Goal: Navigation & Orientation: Find specific page/section

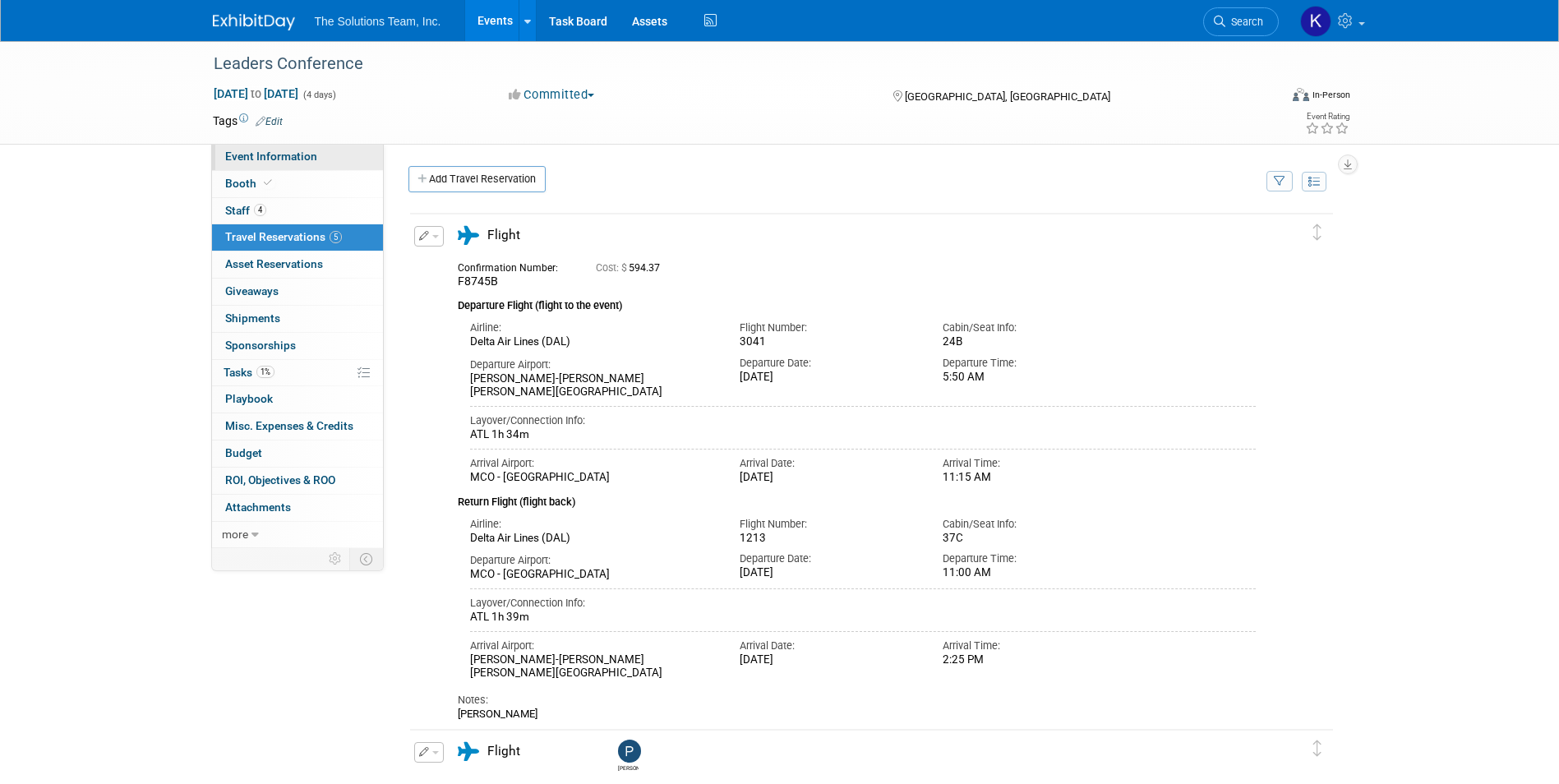
click at [283, 160] on span "Event Information" at bounding box center [271, 156] width 92 height 13
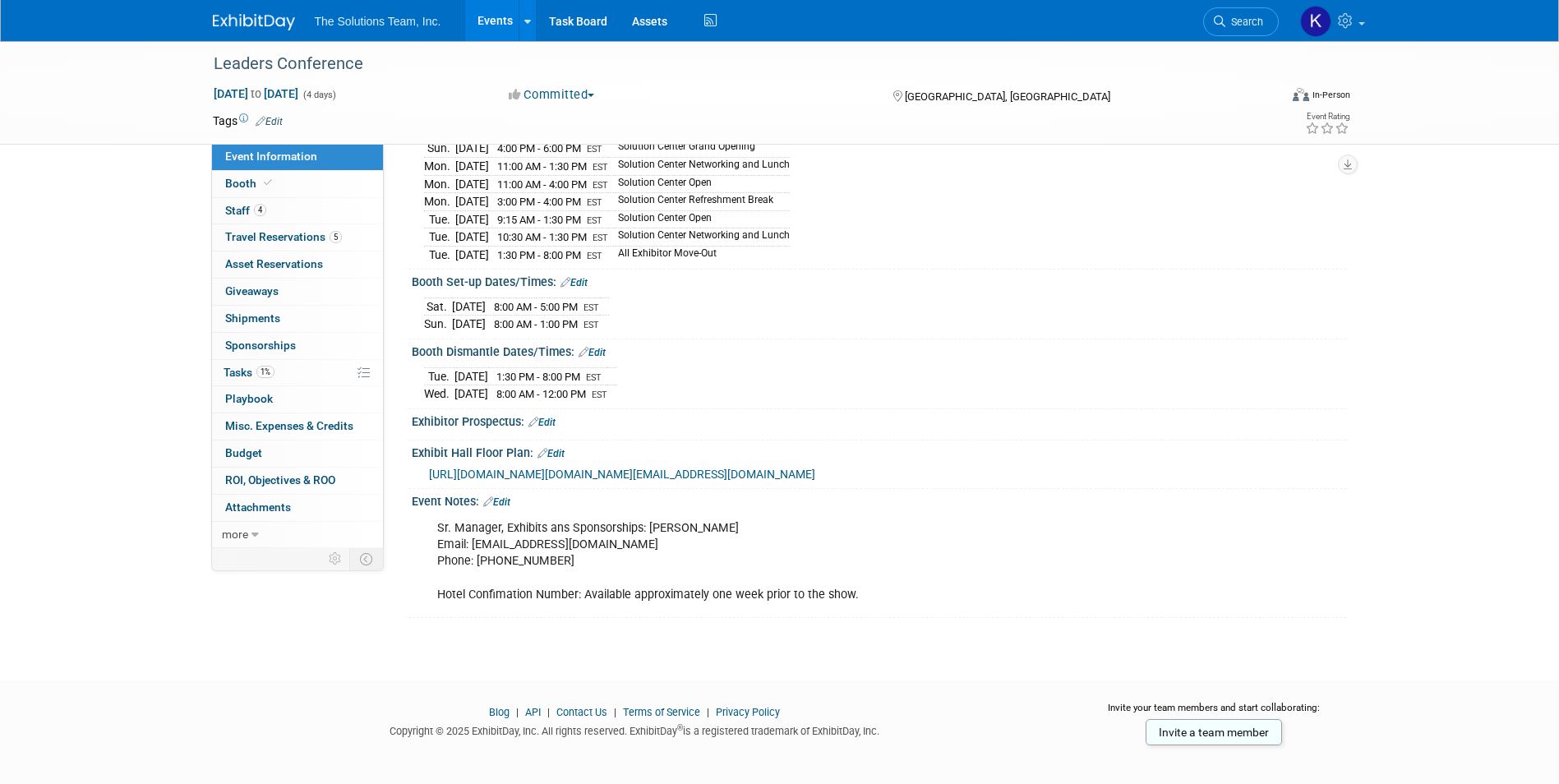
scroll to position [246, 0]
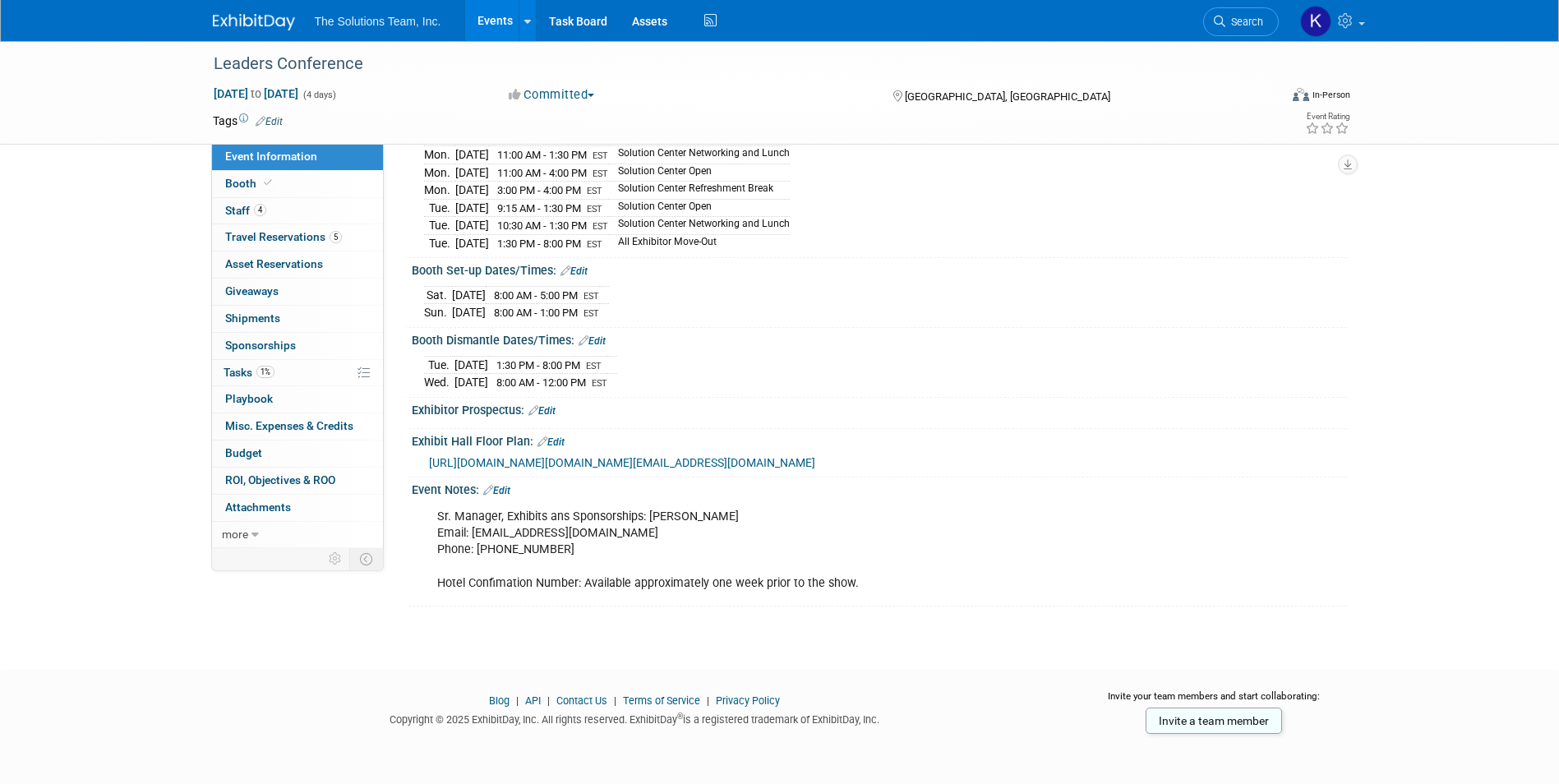
click at [242, 26] on img at bounding box center [254, 22] width 82 height 16
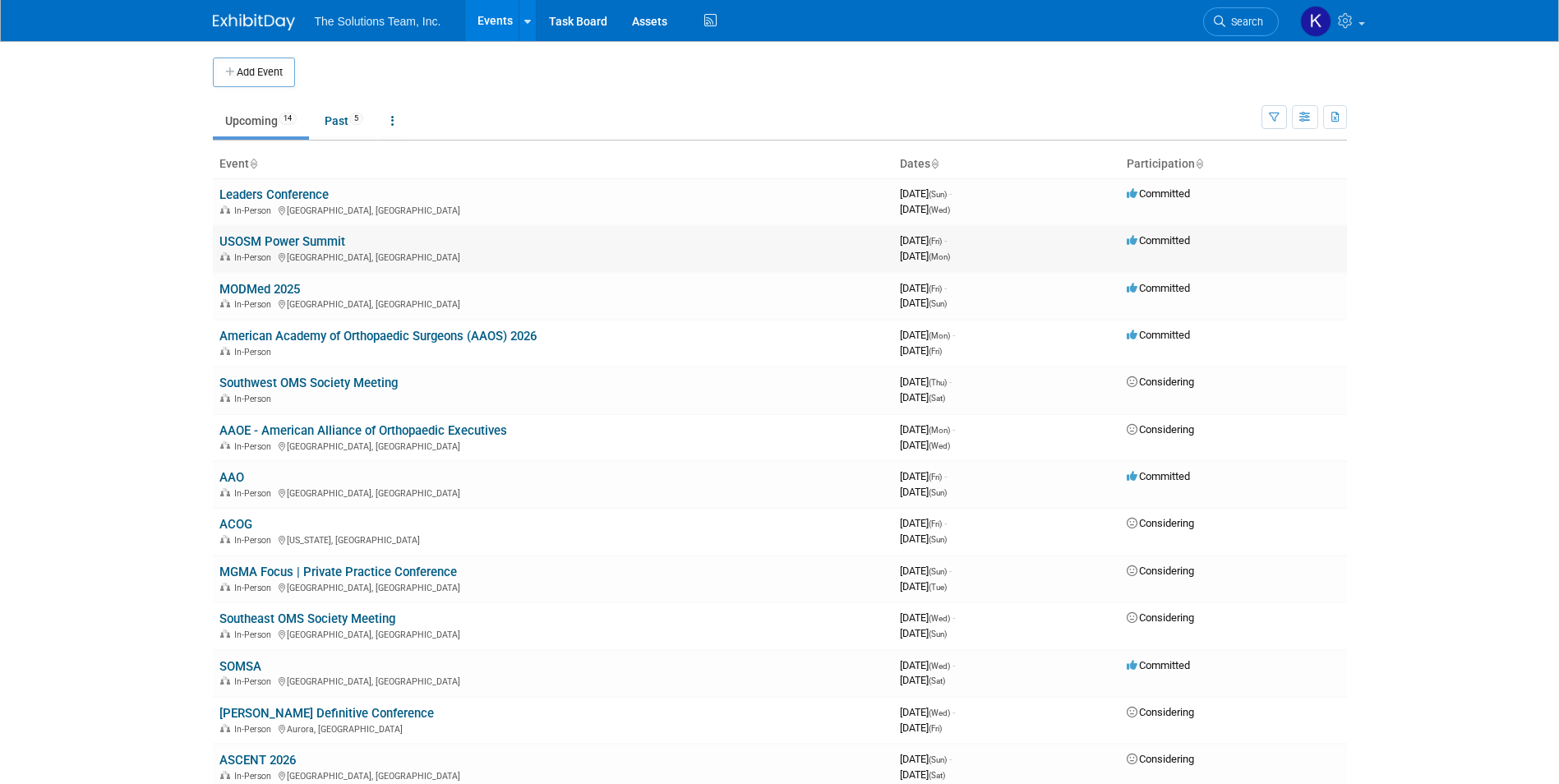
click at [256, 240] on link "USOSM Power Summit" at bounding box center [282, 242] width 126 height 15
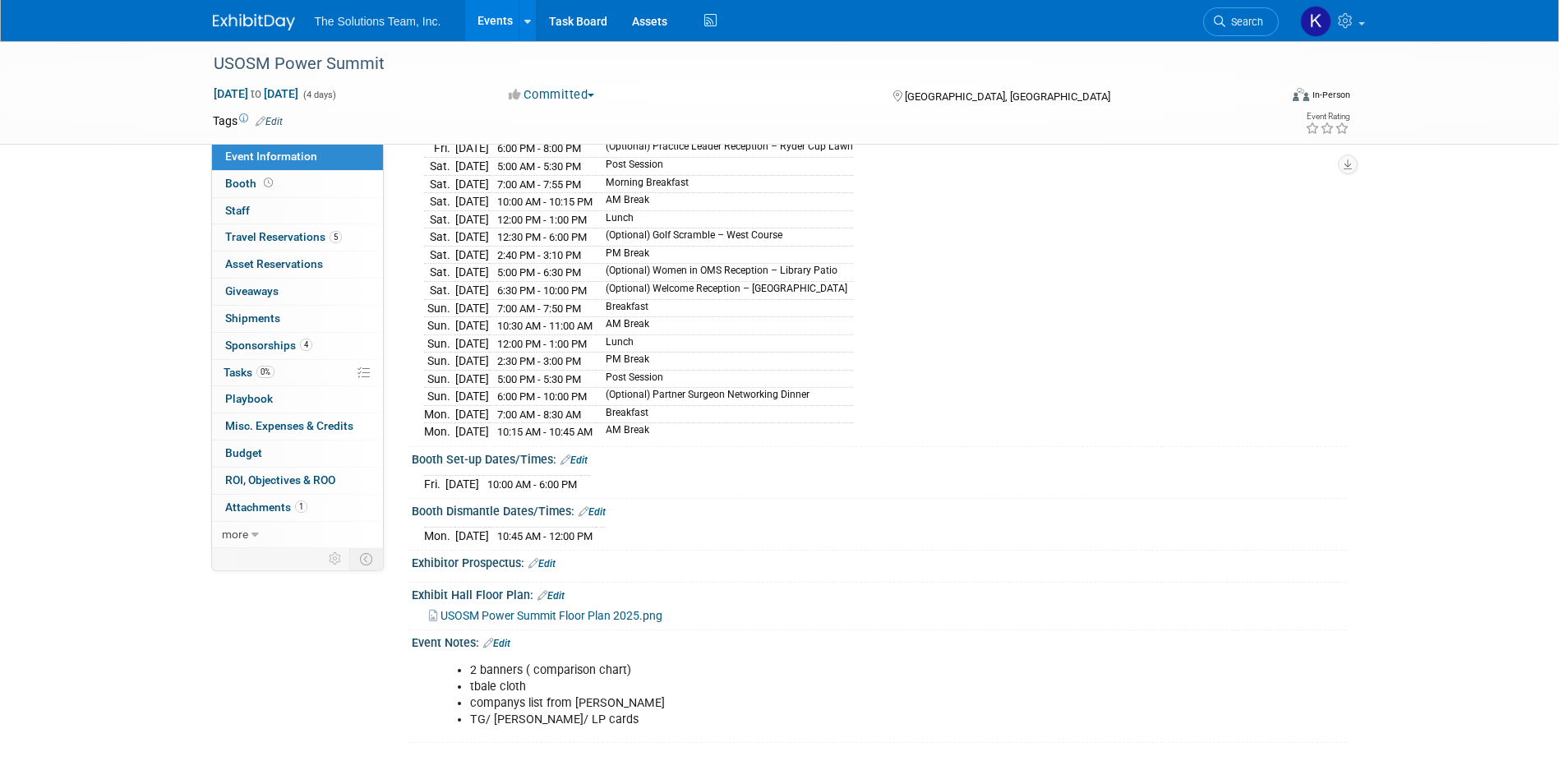
scroll to position [246, 0]
